Goal: Task Accomplishment & Management: Manage account settings

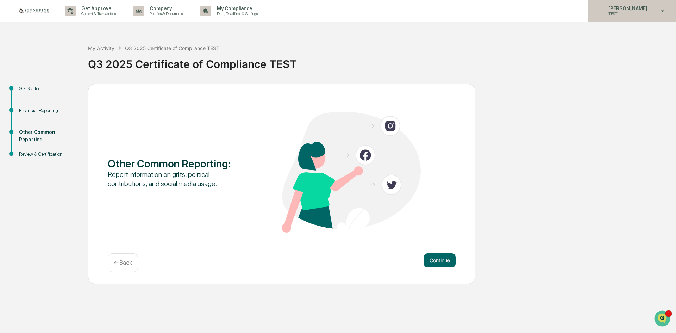
click at [639, 11] on p "[PERSON_NAME]" at bounding box center [627, 9] width 48 height 6
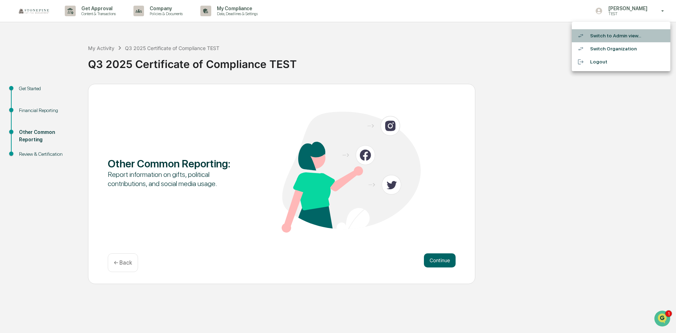
click at [624, 39] on li "Switch to Admin view..." at bounding box center [621, 35] width 99 height 13
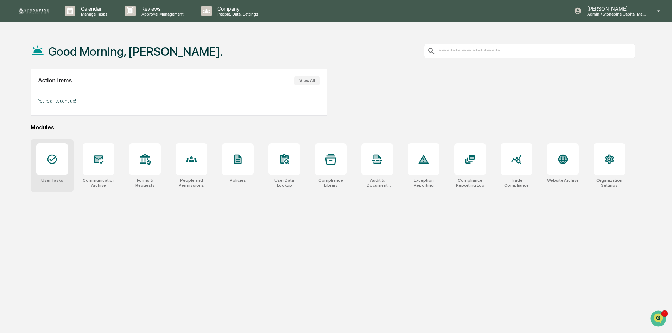
click at [59, 160] on div at bounding box center [52, 159] width 32 height 32
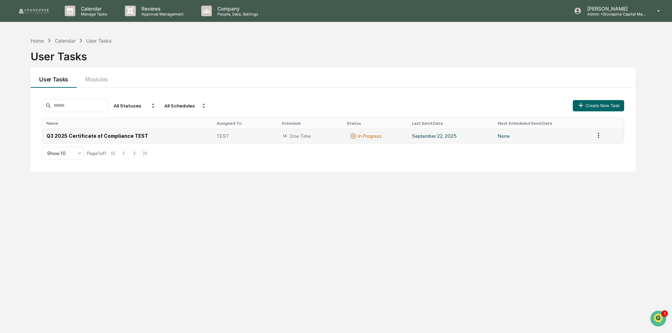
click at [144, 134] on td "Q3 2025 Certificate of Compliance TEST" at bounding box center [127, 135] width 170 height 14
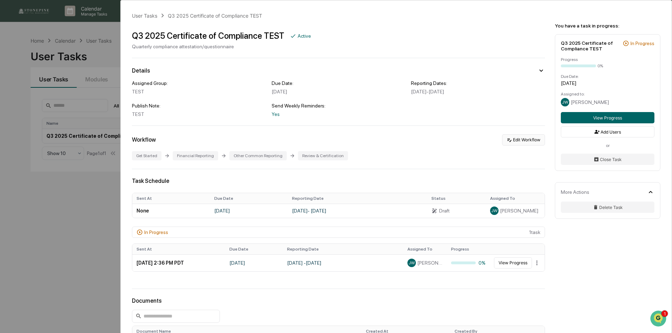
click at [530, 138] on button "Edit Workflow" at bounding box center [523, 139] width 43 height 11
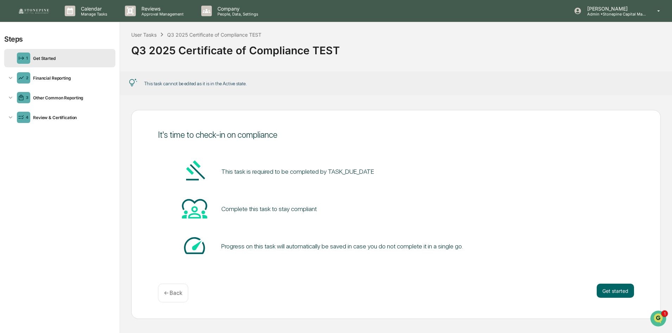
click at [163, 289] on div "← Back" at bounding box center [173, 292] width 30 height 19
click at [182, 294] on p "← Back" at bounding box center [173, 292] width 18 height 7
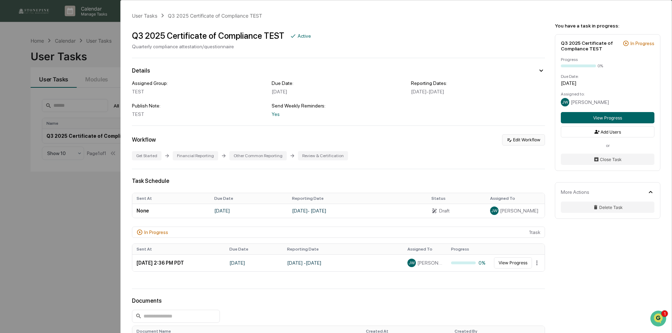
click at [515, 140] on button "Edit Workflow" at bounding box center [523, 139] width 43 height 11
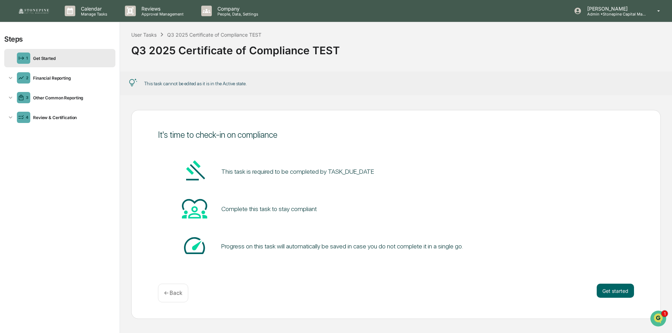
click at [178, 294] on p "← Back" at bounding box center [173, 292] width 18 height 7
click at [150, 36] on div "User Tasks" at bounding box center [143, 35] width 25 height 6
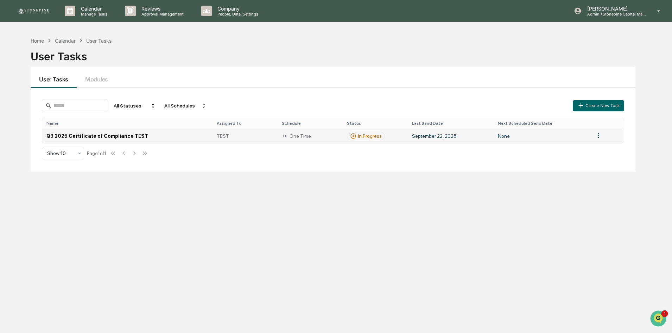
click at [597, 134] on html "Calendar Manage Tasks Reviews Approval Management Company People, Data, Setting…" at bounding box center [336, 166] width 672 height 333
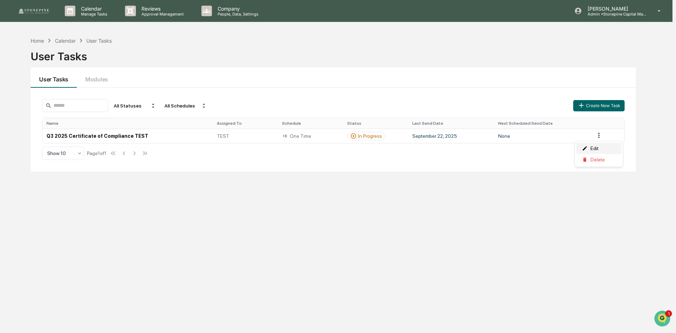
click at [592, 150] on div "Edit" at bounding box center [598, 148] width 45 height 11
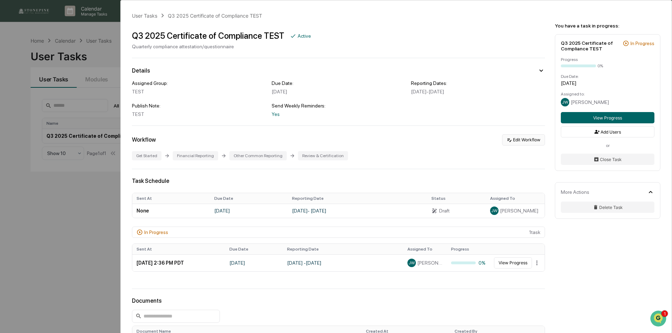
click at [527, 140] on button "Edit Workflow" at bounding box center [523, 139] width 43 height 11
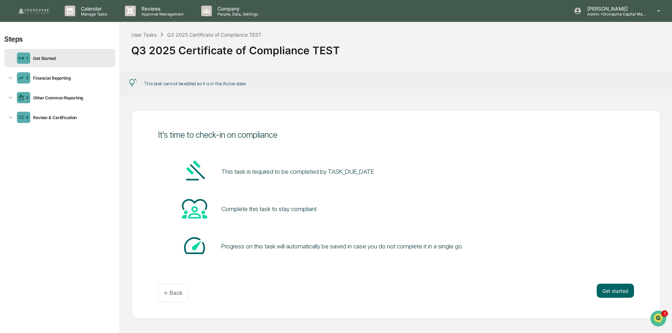
click at [172, 296] on p "← Back" at bounding box center [173, 292] width 18 height 7
click at [655, 317] on img "Open customer support" at bounding box center [659, 318] width 18 height 14
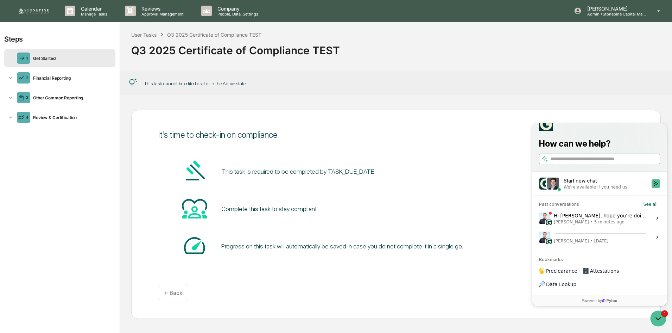
click at [40, 8] on img at bounding box center [34, 10] width 34 height 7
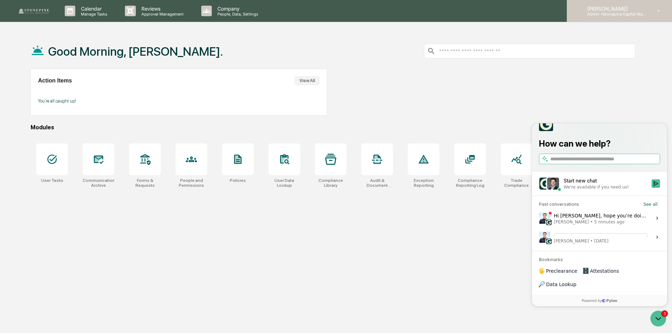
click at [616, 15] on p "Admin • Stonepine Capital Management" at bounding box center [614, 14] width 65 height 5
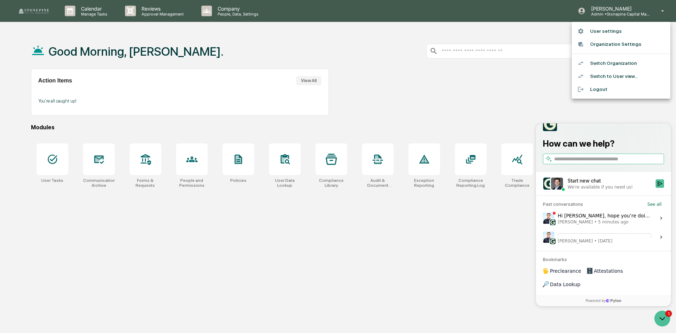
click at [428, 96] on div at bounding box center [338, 166] width 676 height 333
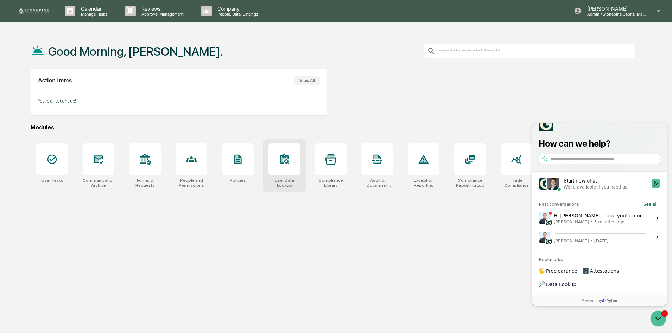
click at [283, 166] on div at bounding box center [285, 159] width 32 height 32
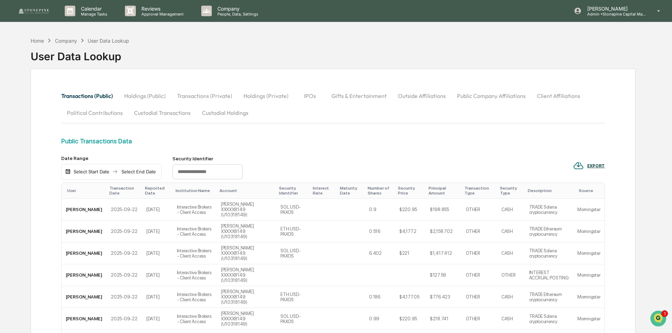
click at [602, 165] on div "EXPORT" at bounding box center [596, 165] width 18 height 5
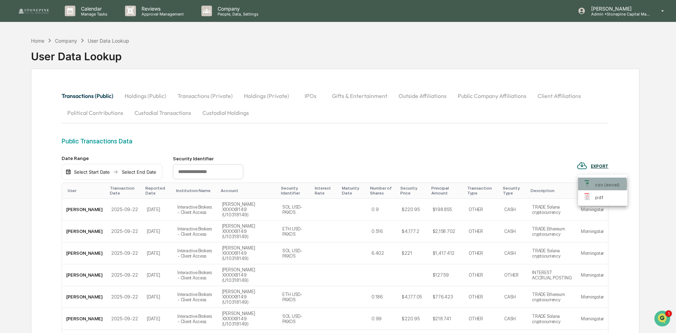
click at [599, 184] on p "csv (excel)" at bounding box center [607, 184] width 25 height 7
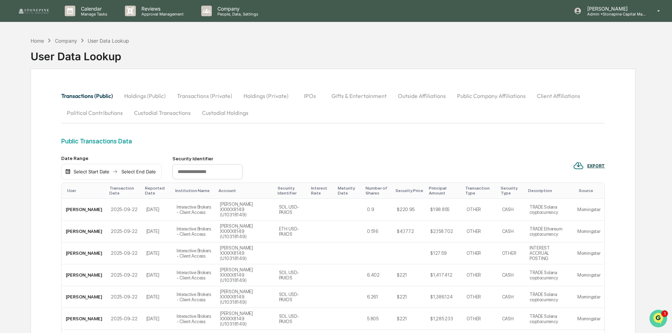
click at [658, 320] on icon "Open customer support" at bounding box center [659, 327] width 18 height 18
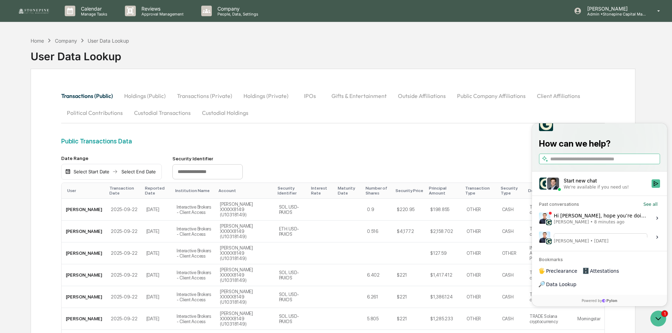
click at [607, 225] on span "8 minutes ago" at bounding box center [610, 222] width 30 height 6
click at [539, 218] on button "View issue" at bounding box center [539, 218] width 0 height 0
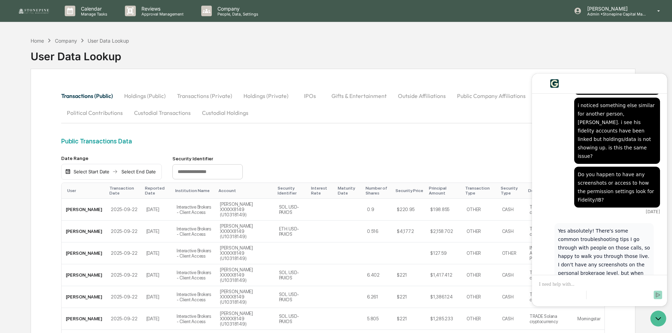
scroll to position [989, 0]
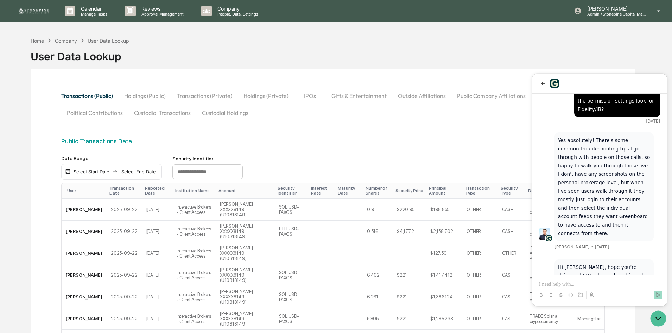
click at [456, 149] on div "Public Transactions Data" at bounding box center [333, 146] width 544 height 18
click at [571, 283] on p at bounding box center [599, 284] width 121 height 7
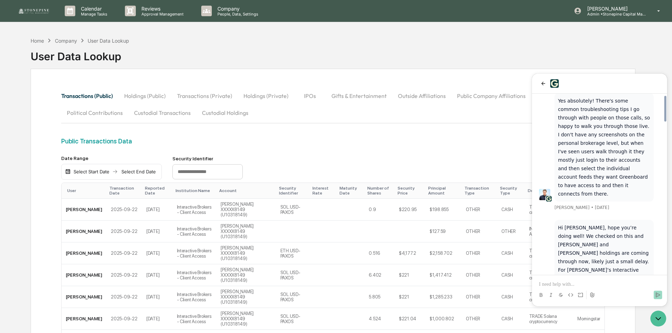
scroll to position [1071, 0]
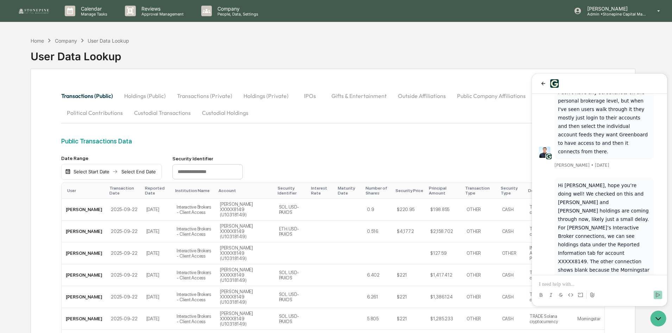
click at [590, 282] on p at bounding box center [599, 284] width 121 height 7
drag, startPoint x: 546, startPoint y: 284, endPoint x: 496, endPoint y: 282, distance: 50.1
click at [532, 282] on html "Yes! I'm seeing transactions and holdings for both so we should be all set. Jac…" at bounding box center [599, 190] width 135 height 232
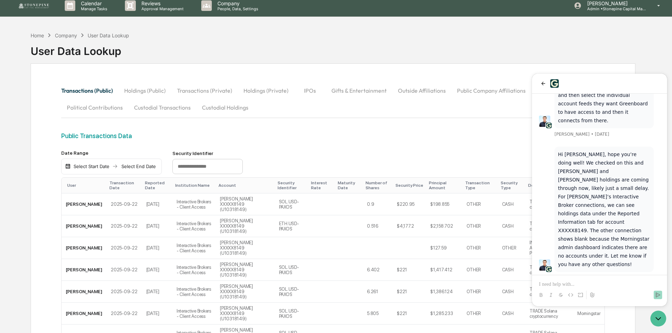
scroll to position [0, 0]
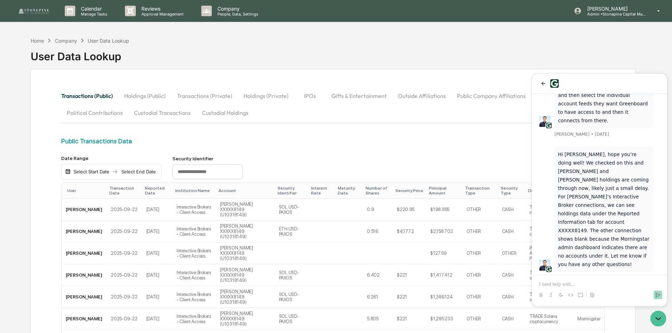
click at [151, 95] on button "Holdings (Public)" at bounding box center [145, 95] width 53 height 17
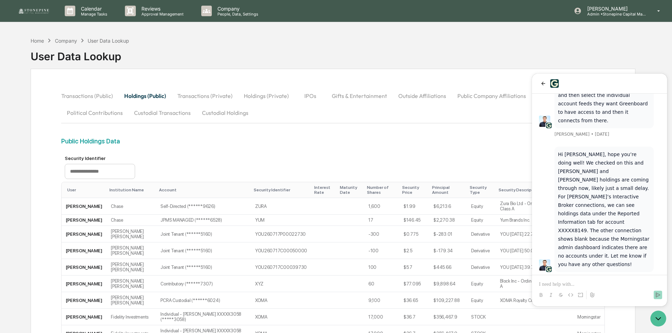
click at [663, 313] on icon "Open customer support" at bounding box center [659, 318] width 18 height 18
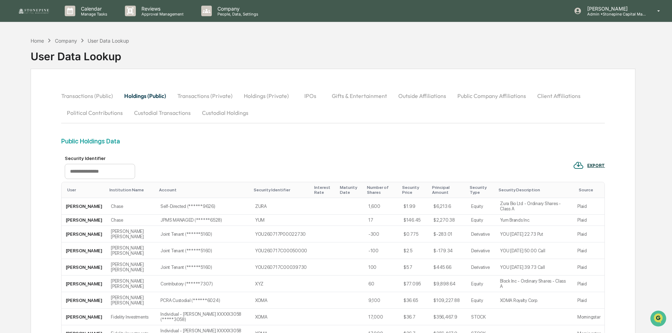
click at [594, 165] on div "EXPORT" at bounding box center [596, 165] width 18 height 5
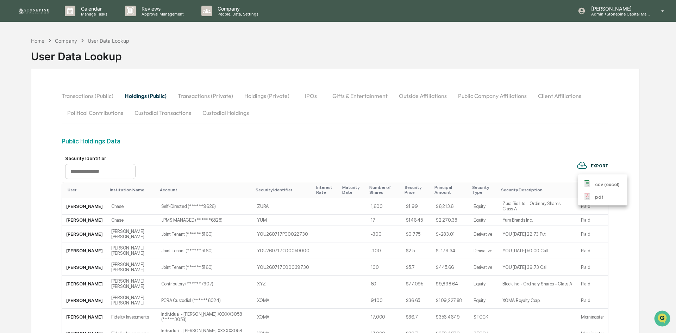
click at [595, 178] on li "csv (excel)" at bounding box center [602, 183] width 49 height 13
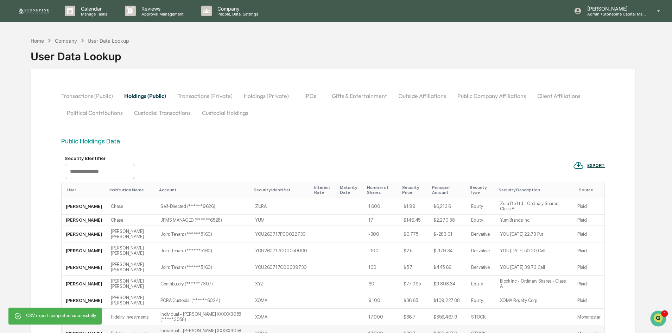
scroll to position [1169, 0]
click at [662, 323] on icon "Open customer support" at bounding box center [659, 327] width 18 height 18
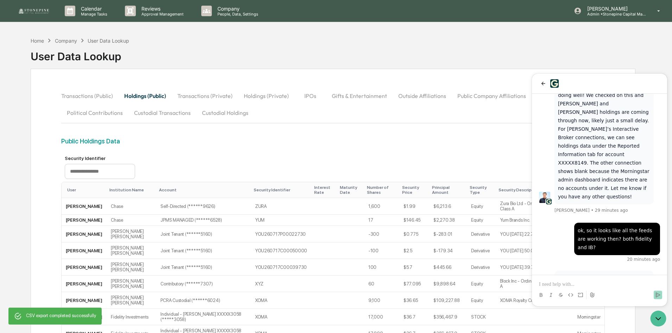
click at [580, 287] on p at bounding box center [599, 284] width 121 height 7
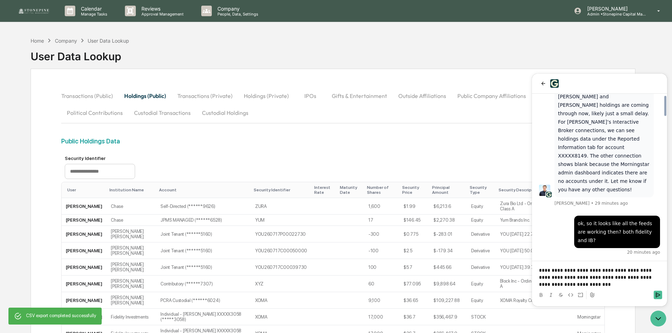
scroll to position [1183, 0]
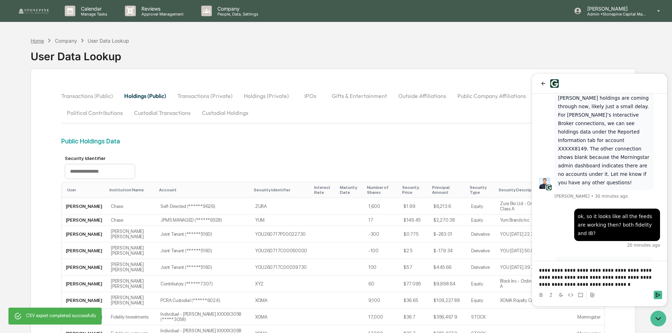
click at [42, 42] on div "Home" at bounding box center [37, 41] width 13 height 6
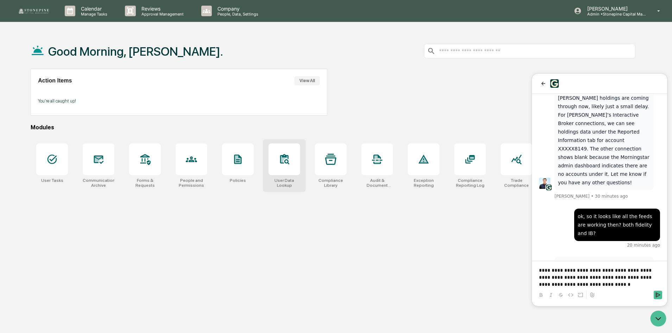
click at [285, 164] on icon at bounding box center [284, 158] width 11 height 11
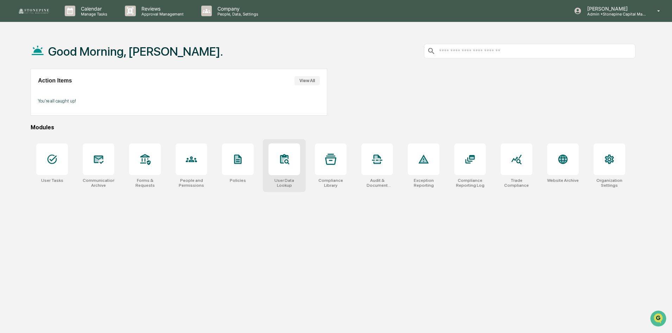
click at [288, 167] on div at bounding box center [285, 159] width 32 height 32
click at [197, 159] on icon at bounding box center [191, 158] width 11 height 11
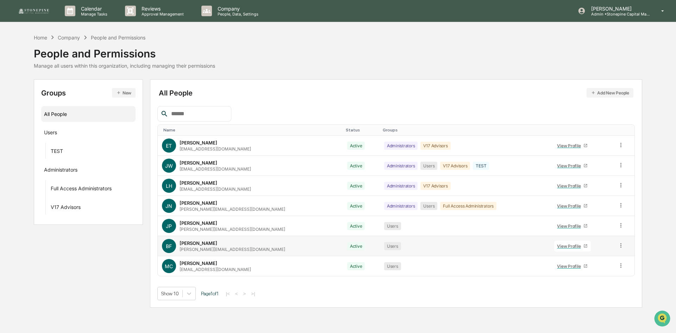
click at [557, 248] on div "View Profile" at bounding box center [570, 245] width 26 height 5
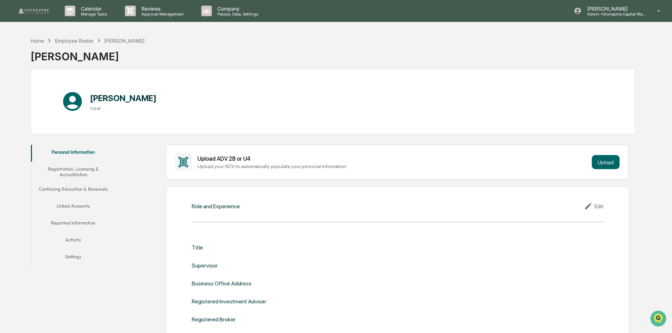
click at [78, 243] on button "Activity" at bounding box center [73, 240] width 84 height 17
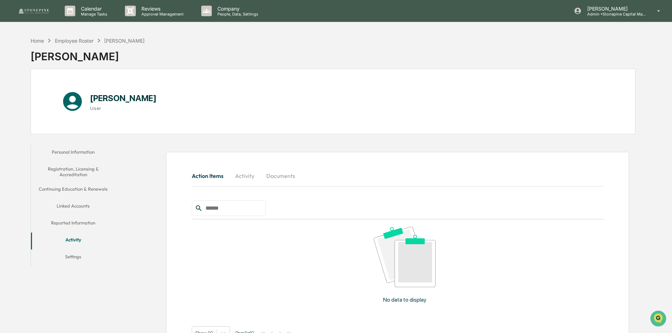
click at [246, 171] on button "Activity" at bounding box center [245, 175] width 32 height 17
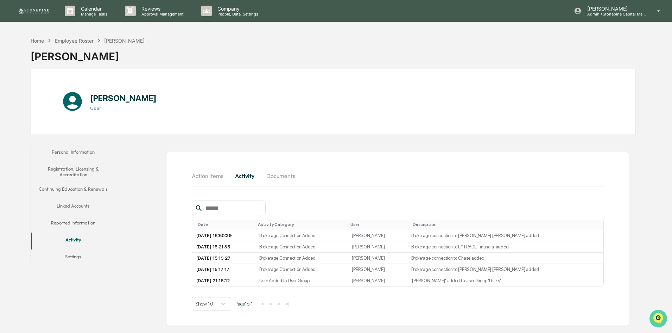
click at [664, 317] on img "Open customer support" at bounding box center [659, 318] width 18 height 14
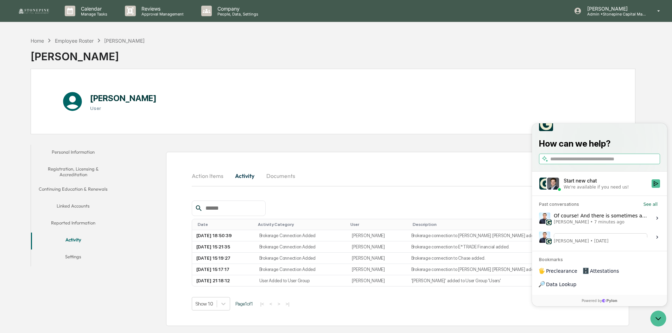
scroll to position [33, 0]
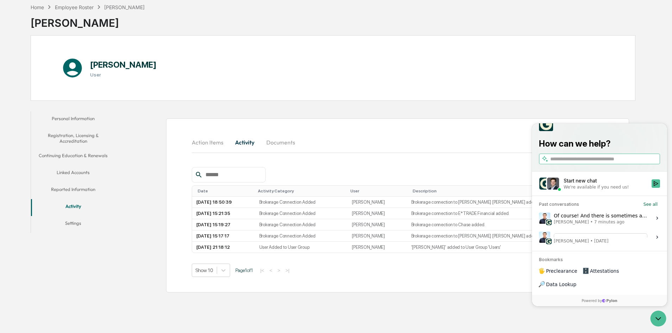
click at [604, 225] on span "7 minutes ago" at bounding box center [610, 222] width 30 height 6
click at [539, 218] on button "View issue" at bounding box center [539, 218] width 0 height 0
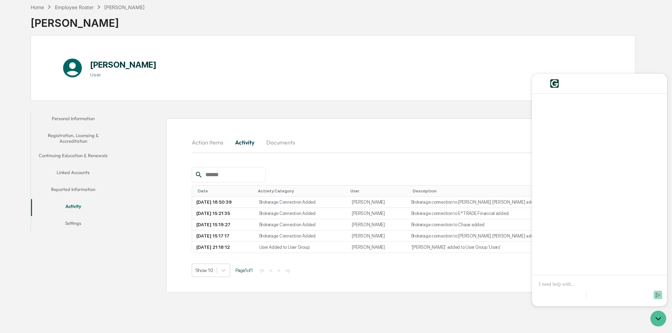
scroll to position [1169, 0]
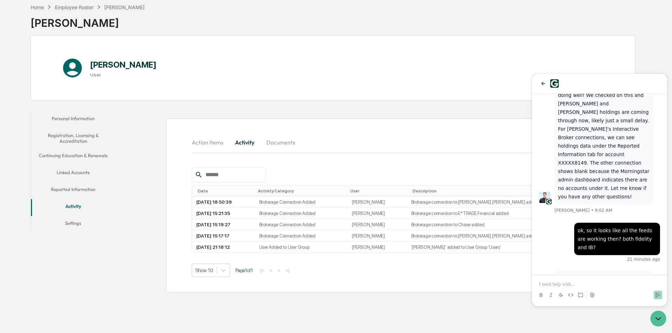
click at [617, 290] on div at bounding box center [600, 295] width 130 height 14
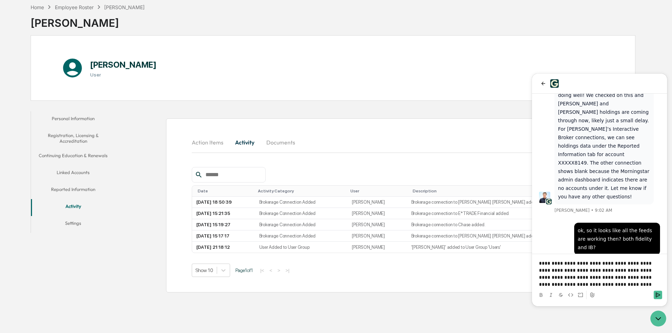
click at [596, 270] on p "**********" at bounding box center [599, 273] width 121 height 28
click at [584, 278] on p "**********" at bounding box center [599, 273] width 121 height 28
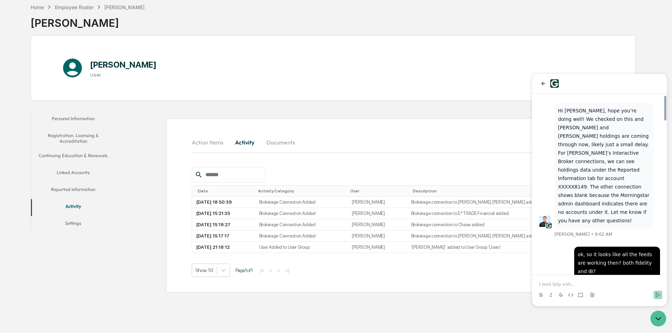
scroll to position [1243, 0]
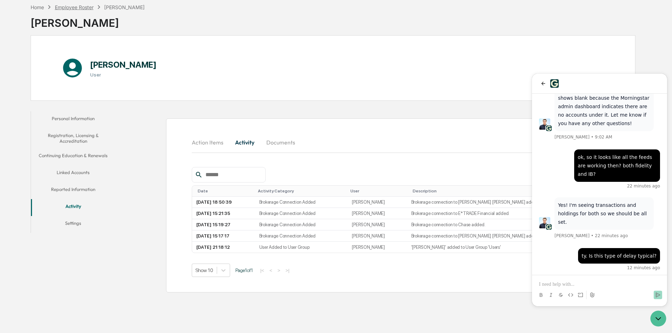
click at [76, 8] on div "Employee Roster" at bounding box center [74, 7] width 39 height 6
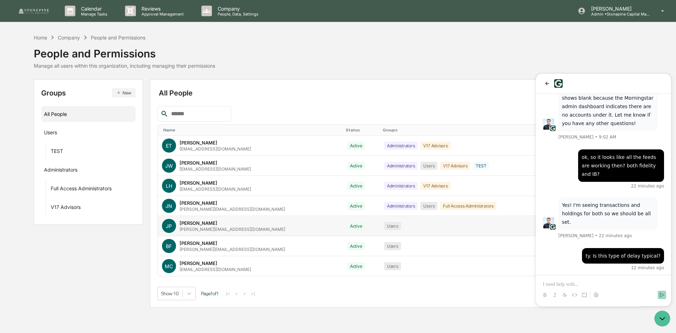
click at [194, 222] on div "[PERSON_NAME]" at bounding box center [199, 223] width 38 height 6
click at [657, 317] on icon "Open customer support" at bounding box center [662, 318] width 18 height 18
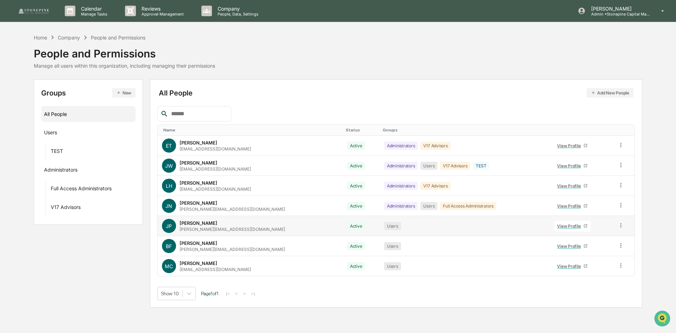
click at [557, 223] on div "View Profile" at bounding box center [570, 225] width 26 height 5
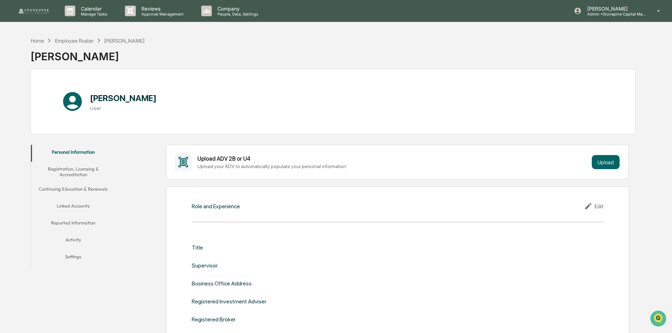
click at [78, 237] on button "Activity" at bounding box center [73, 240] width 84 height 17
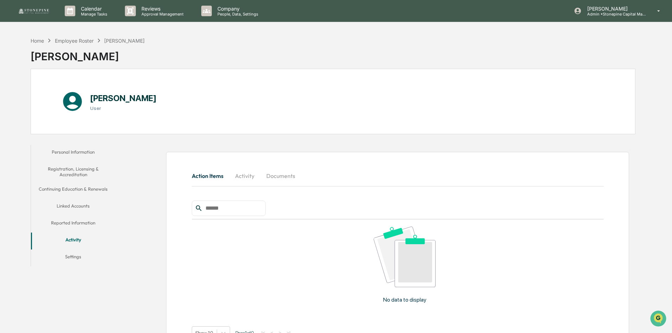
click at [247, 176] on button "Activity" at bounding box center [245, 175] width 32 height 17
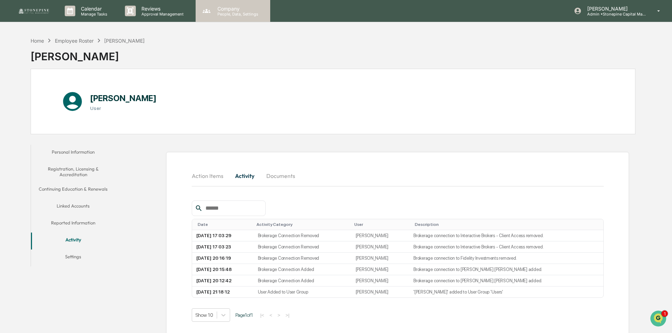
scroll to position [1293, 0]
click at [653, 318] on img "Open customer support" at bounding box center [659, 318] width 18 height 14
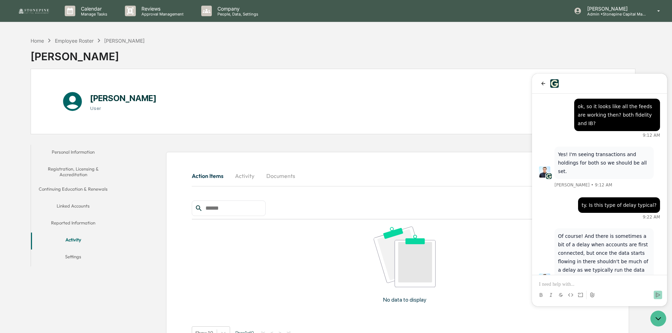
click at [597, 282] on p at bounding box center [599, 284] width 121 height 7
